Goal: Information Seeking & Learning: Learn about a topic

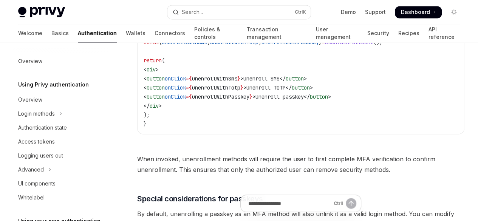
type textarea "*"
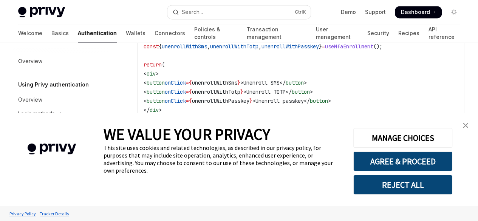
scroll to position [540, 0]
click at [379, 182] on button "REJECT ALL" at bounding box center [403, 185] width 99 height 20
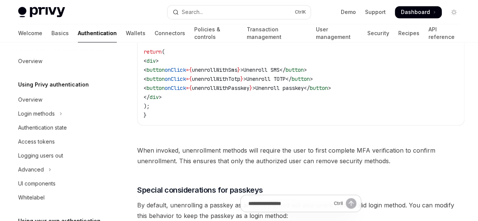
scroll to position [552, 0]
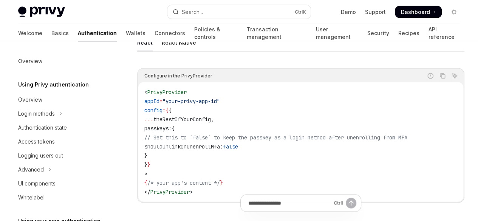
scroll to position [742, 0]
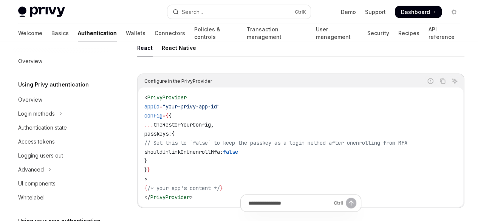
type textarea "*"
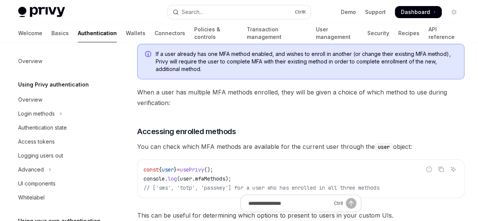
scroll to position [0, 0]
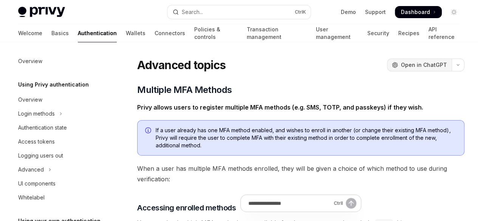
click at [401, 66] on span "Open in ChatGPT" at bounding box center [424, 65] width 46 height 8
